Goal: Task Accomplishment & Management: Use online tool/utility

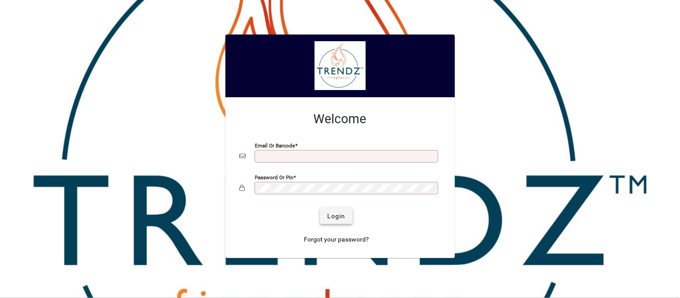
type input "**********"
click at [335, 221] on span "Login" at bounding box center [336, 215] width 18 height 9
